Goal: Task Accomplishment & Management: Manage account settings

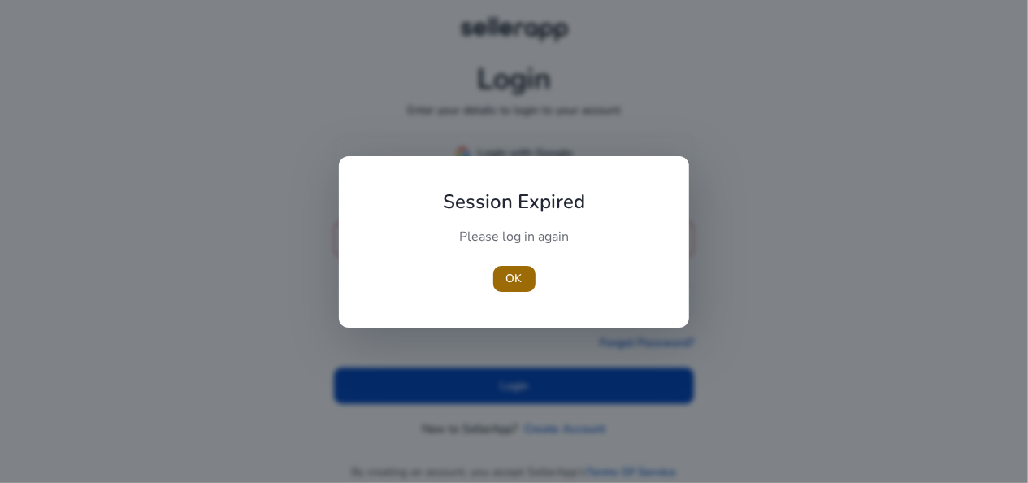
type input "**********"
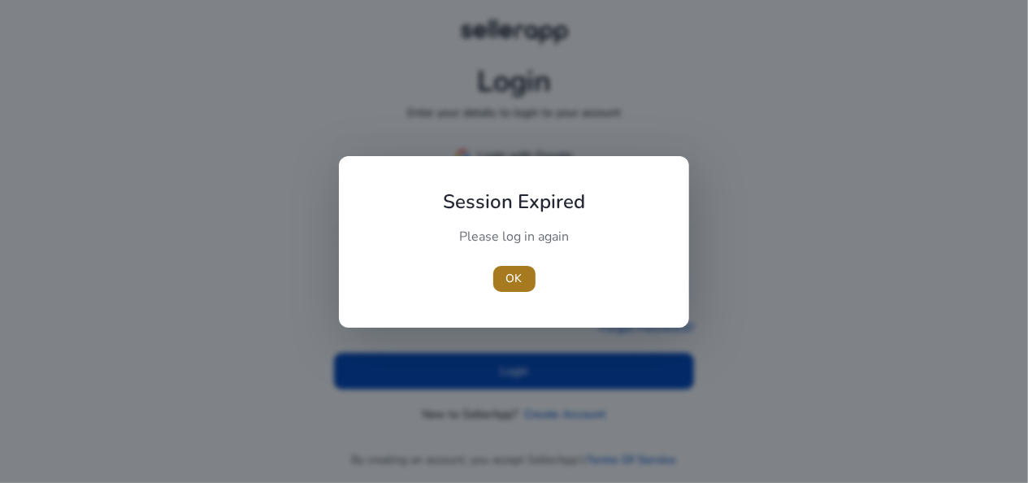
click at [526, 285] on span "button" at bounding box center [514, 278] width 42 height 39
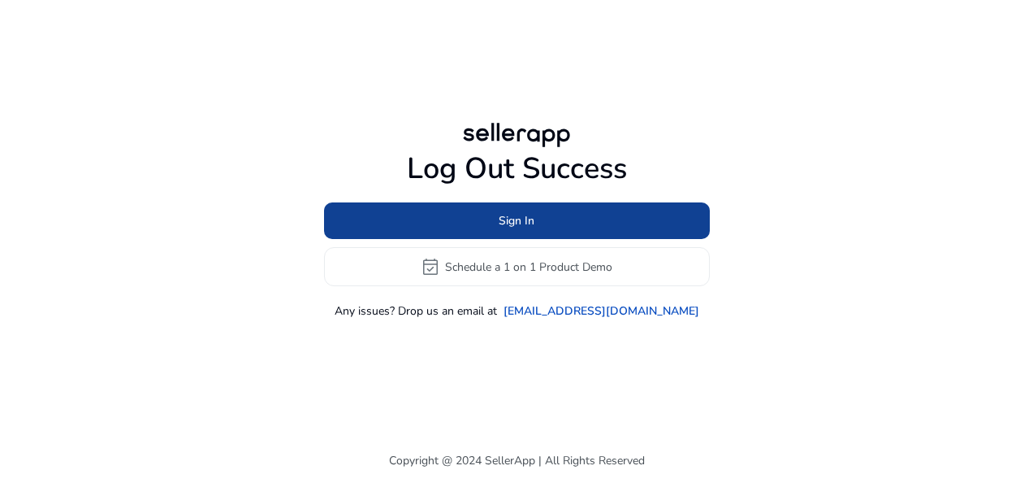
click at [518, 223] on span "Sign In" at bounding box center [517, 220] width 36 height 17
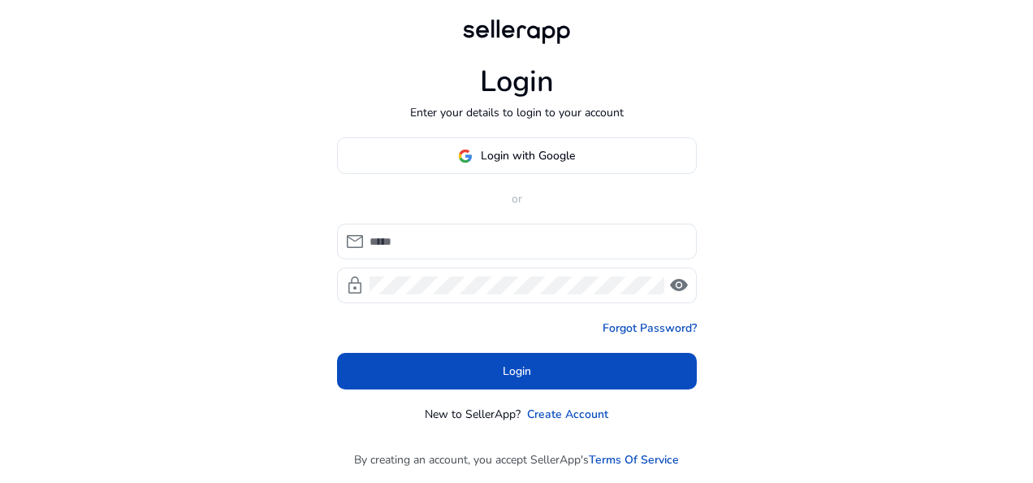
type input "**********"
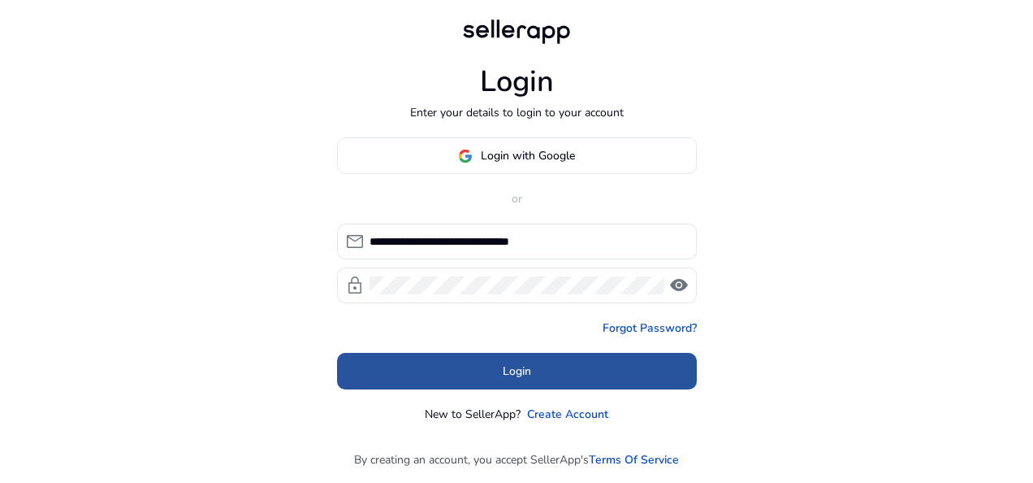
click at [483, 369] on span at bounding box center [517, 371] width 360 height 39
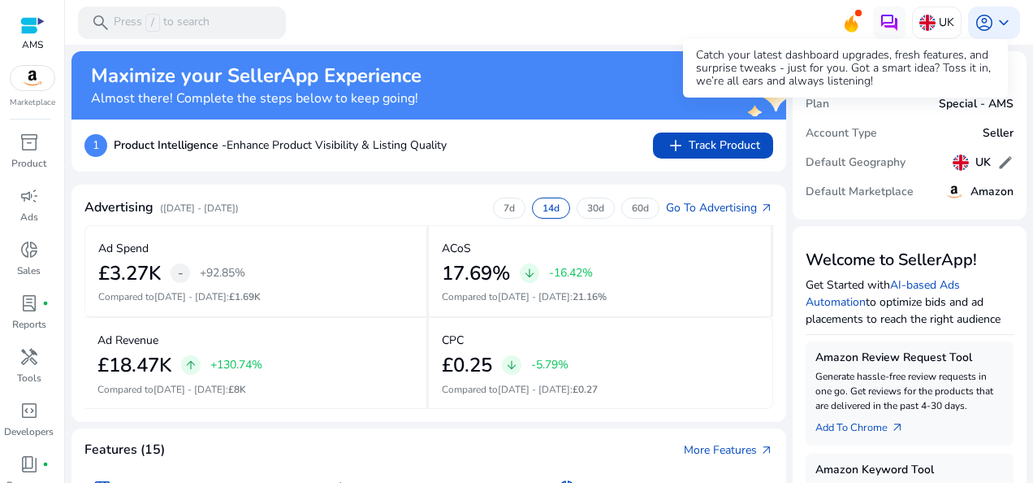
click at [846, 21] on icon at bounding box center [851, 23] width 13 height 17
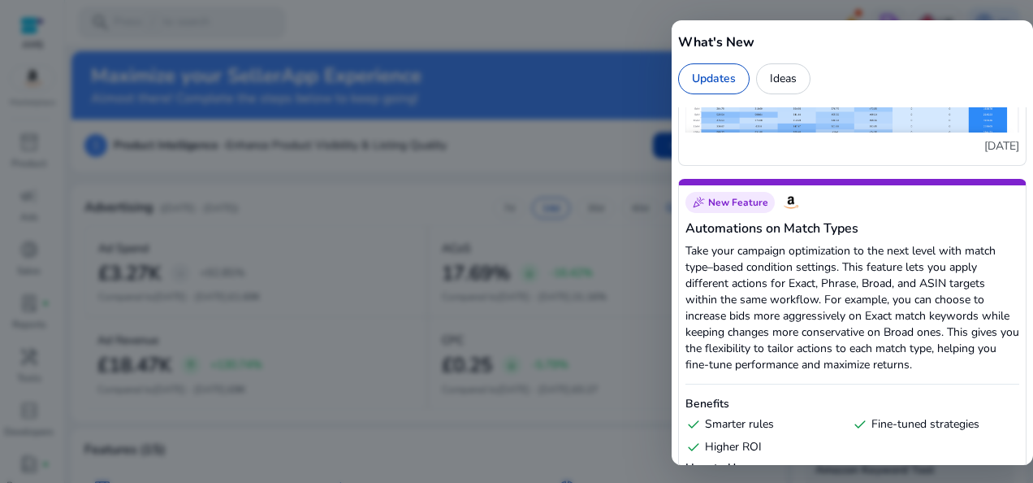
scroll to position [1381, 0]
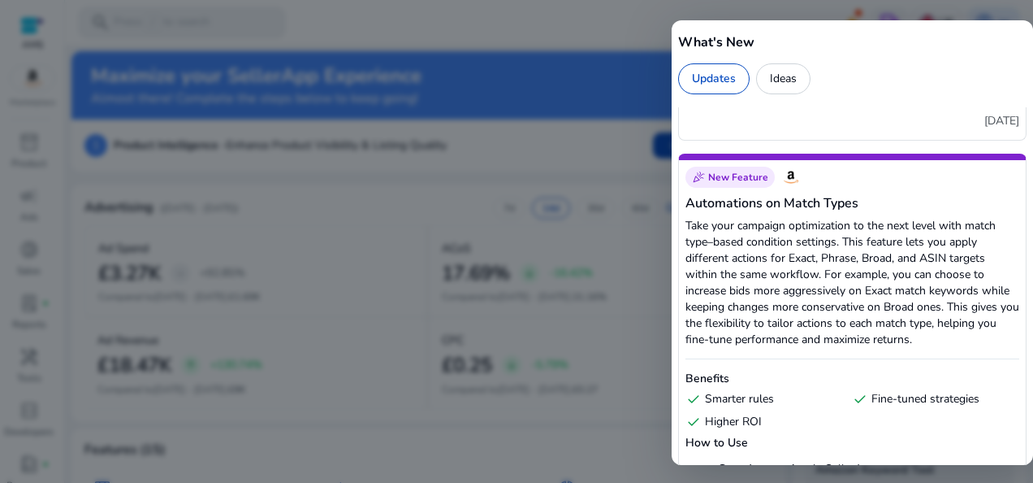
click at [445, 26] on div at bounding box center [516, 241] width 1033 height 483
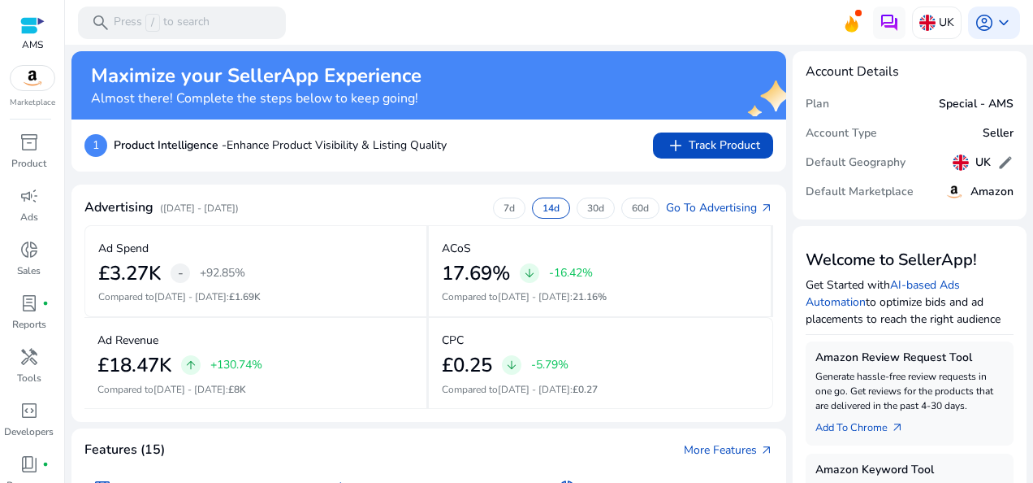
click at [27, 80] on img at bounding box center [33, 78] width 44 height 24
click at [29, 450] on span "dark_mode" at bounding box center [28, 459] width 19 height 19
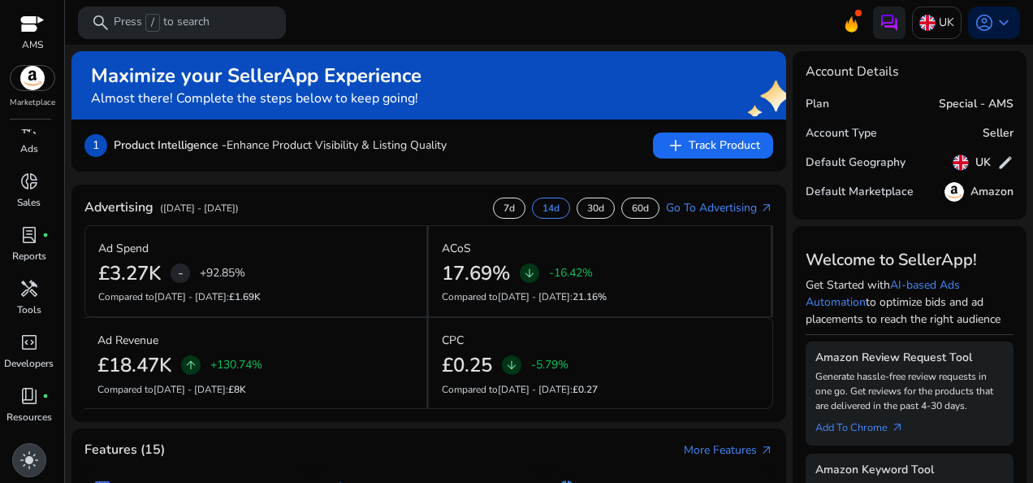
click at [32, 461] on span "light_mode" at bounding box center [28, 459] width 19 height 19
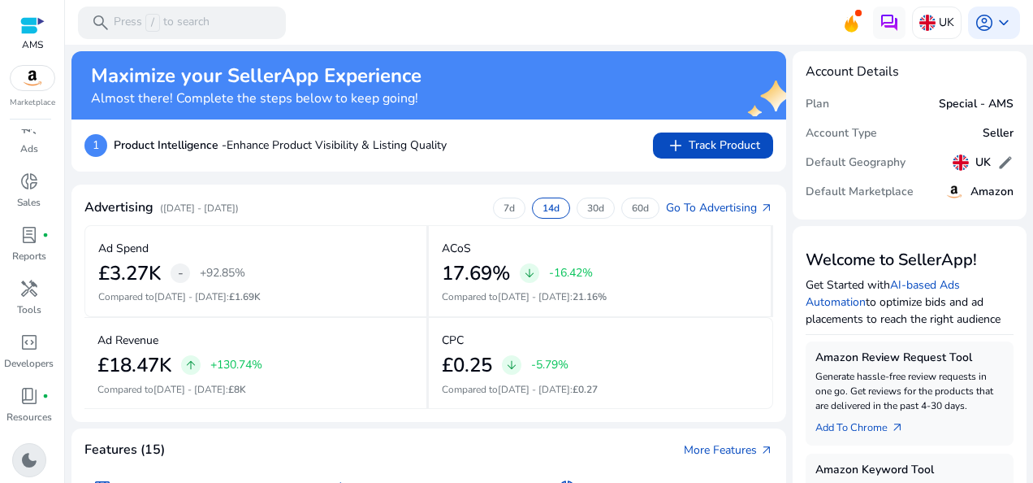
click at [32, 461] on span "dark_mode" at bounding box center [28, 459] width 19 height 19
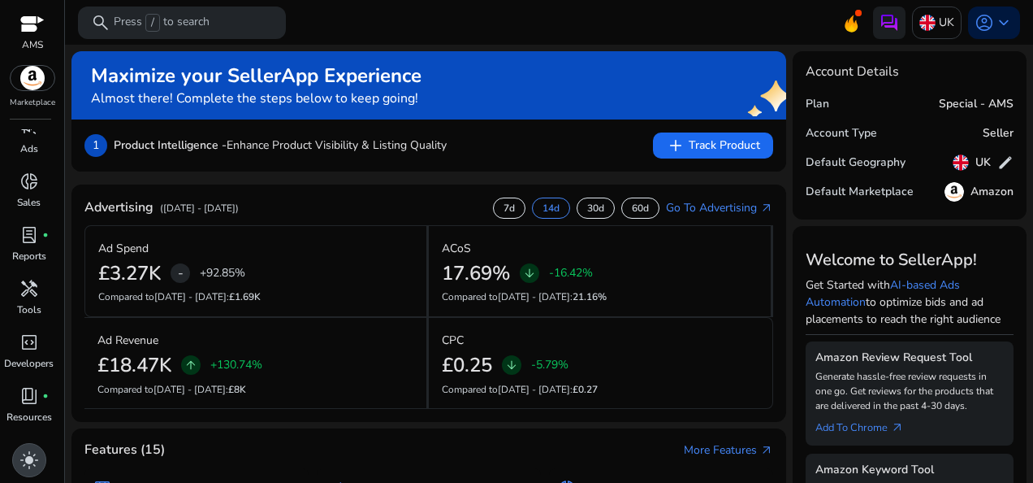
click at [32, 461] on span "light_mode" at bounding box center [28, 459] width 19 height 19
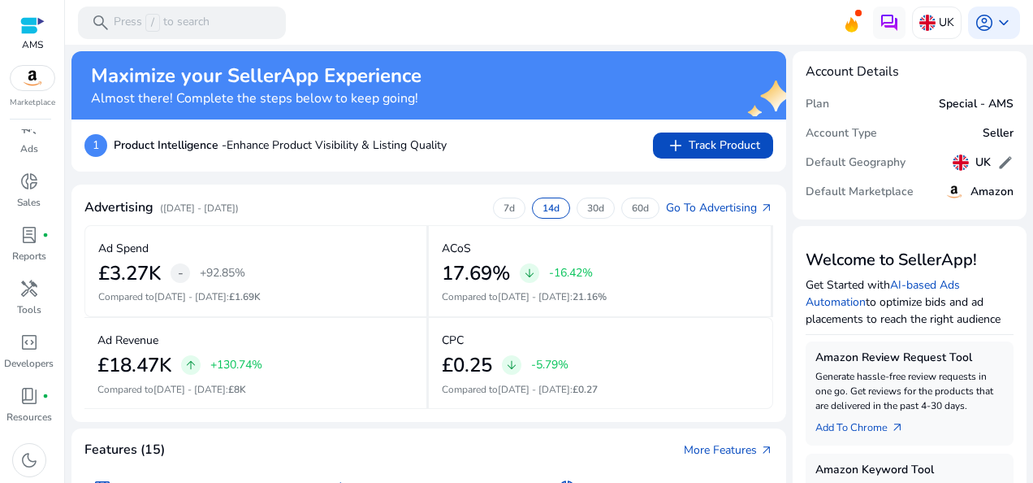
drag, startPoint x: 41, startPoint y: 439, endPoint x: 28, endPoint y: 459, distance: 23.7
click at [29, 457] on div "dark_mode" at bounding box center [29, 459] width 58 height 47
click at [26, 462] on span "dark_mode" at bounding box center [28, 459] width 19 height 19
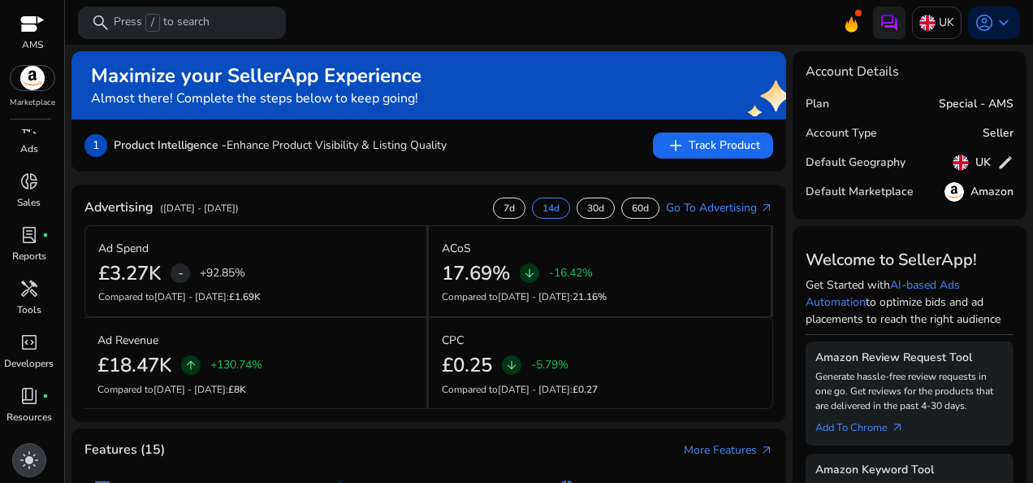
click at [32, 461] on span "light_mode" at bounding box center [28, 459] width 19 height 19
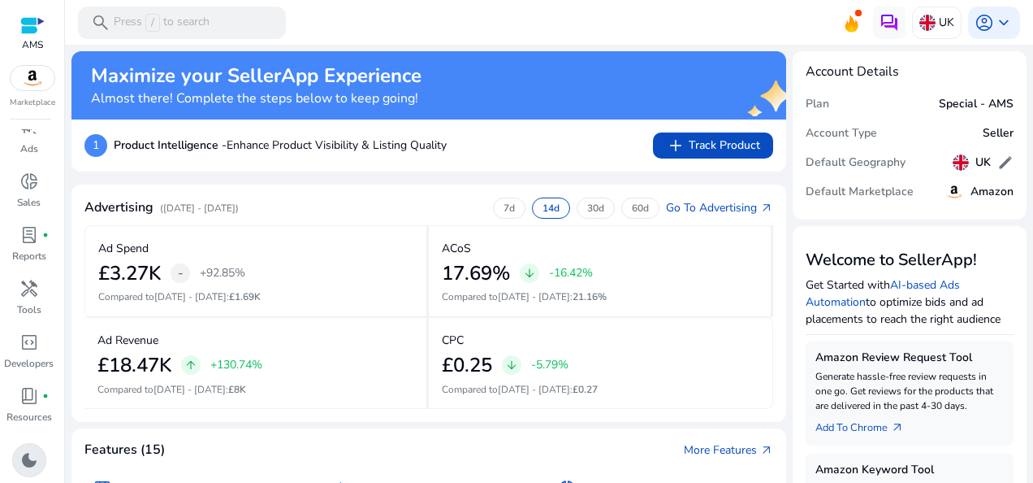
click at [32, 458] on span "dark_mode" at bounding box center [28, 459] width 19 height 19
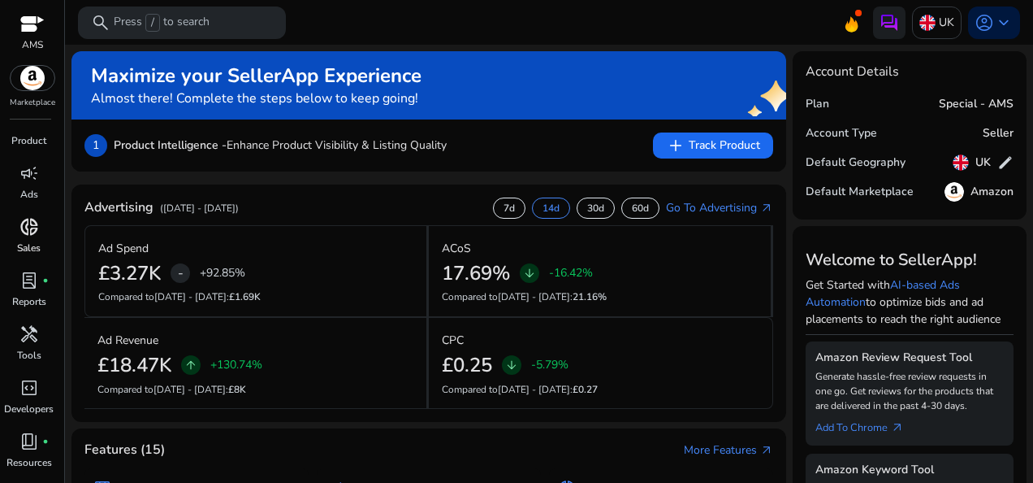
scroll to position [0, 0]
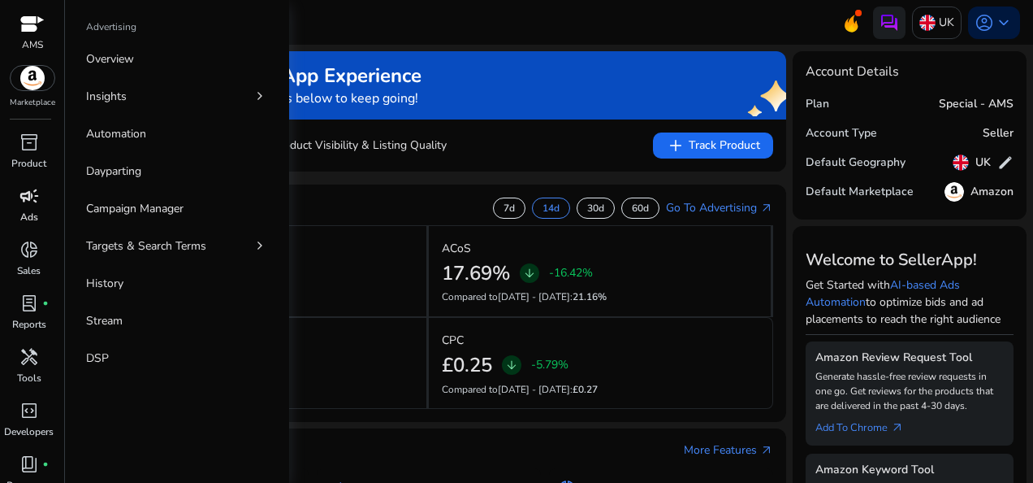
click at [24, 200] on span "campaign" at bounding box center [28, 195] width 19 height 19
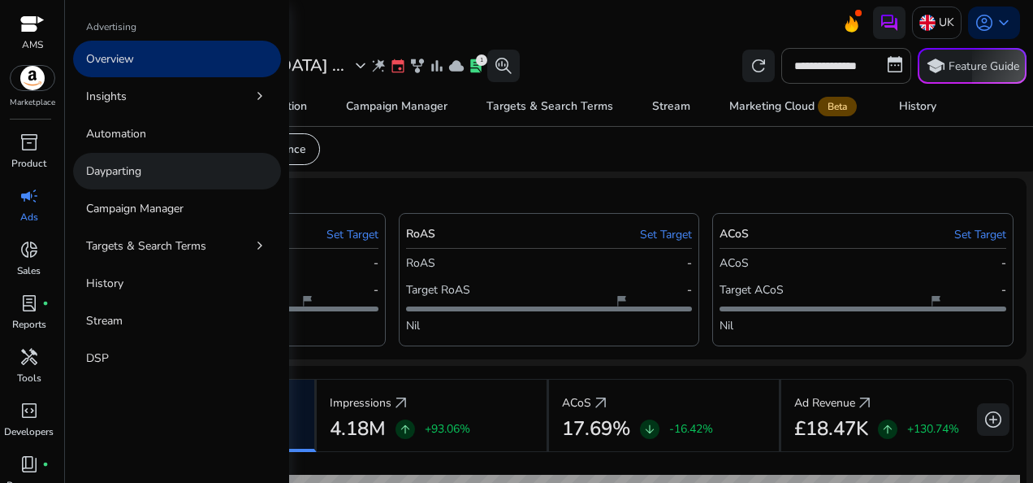
click at [155, 179] on link "Dayparting" at bounding box center [177, 171] width 208 height 37
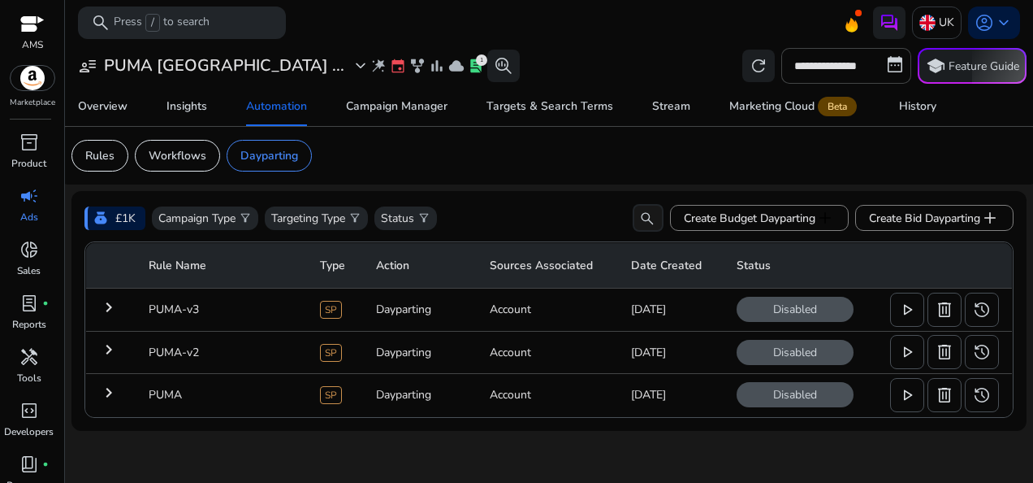
click at [104, 302] on mat-icon "keyboard_arrow_right" at bounding box center [108, 306] width 19 height 19
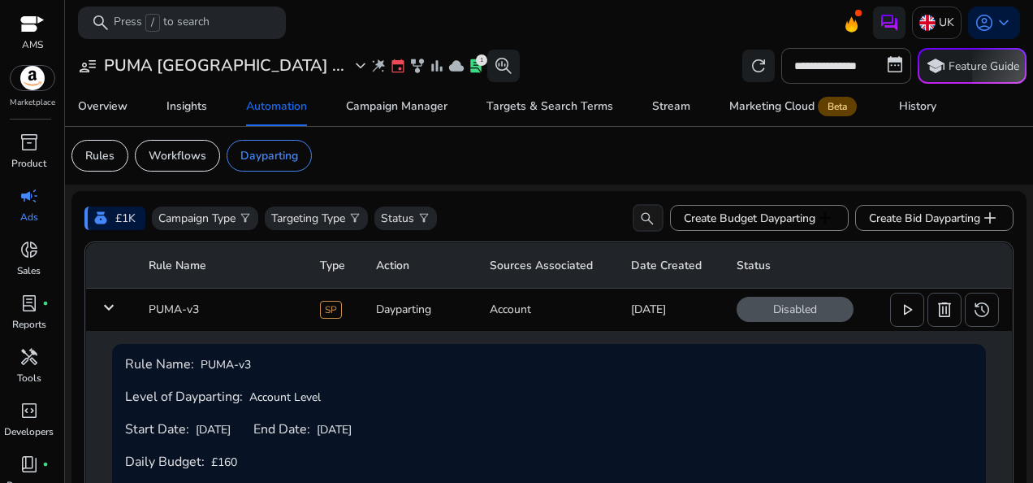
click at [118, 309] on td "keyboard_arrow_down" at bounding box center [111, 309] width 50 height 42
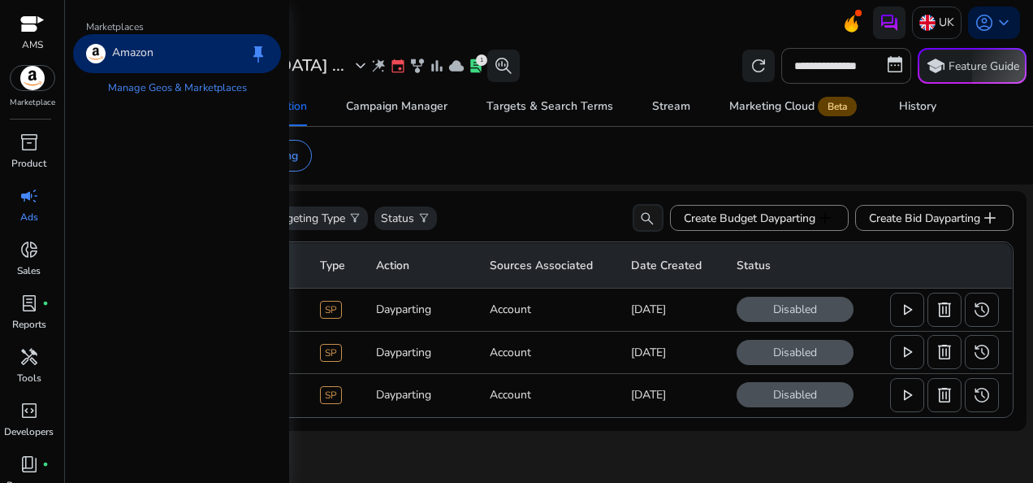
click at [36, 85] on img at bounding box center [33, 78] width 44 height 24
click at [44, 156] on p "Product" at bounding box center [28, 163] width 35 height 15
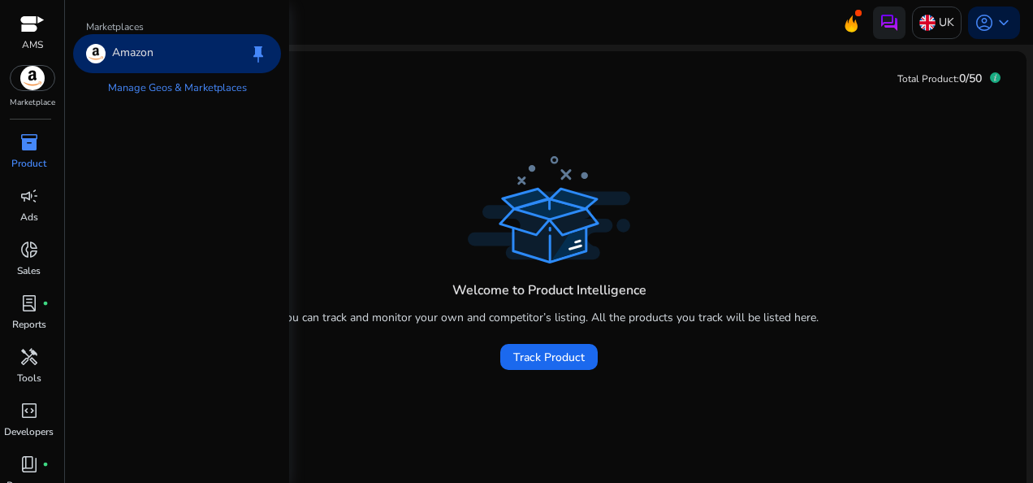
click at [41, 81] on img at bounding box center [33, 78] width 44 height 24
click at [148, 52] on p "Amazon" at bounding box center [132, 53] width 41 height 19
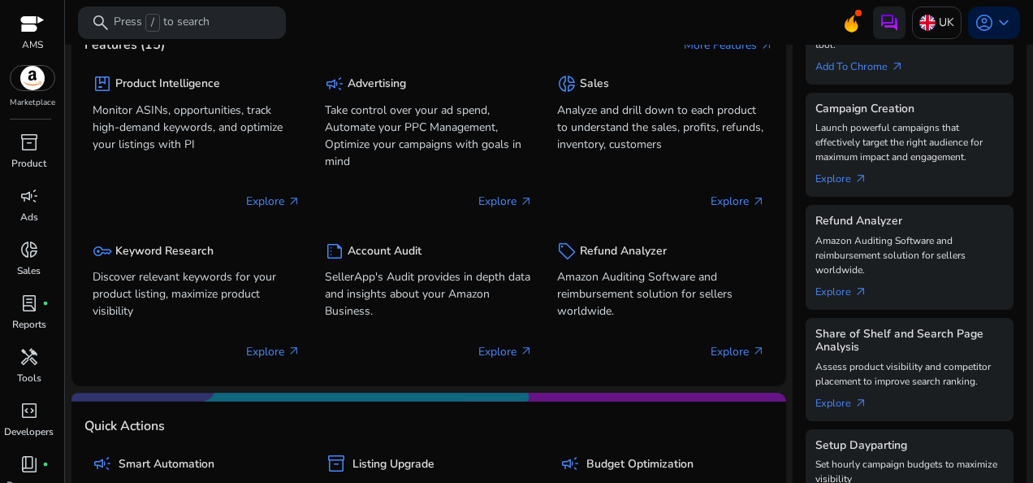
scroll to position [406, 0]
